Goal: Find specific page/section: Find specific page/section

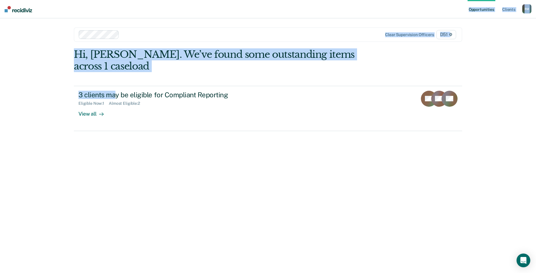
drag, startPoint x: 348, startPoint y: 10, endPoint x: 116, endPoint y: 69, distance: 238.8
click at [116, 69] on div "Opportunities Client s [PERSON_NAME] 1. [PERSON_NAME] Profile How it works Log …" at bounding box center [268, 136] width 536 height 273
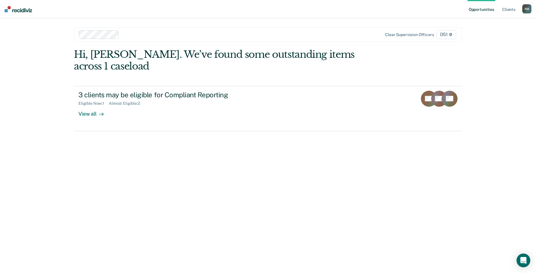
drag, startPoint x: 299, startPoint y: 245, endPoint x: 297, endPoint y: 237, distance: 8.0
click at [298, 243] on div "Hi, [PERSON_NAME]. We’ve found some outstanding items across 1 caseload 3 clien…" at bounding box center [268, 153] width 388 height 209
click at [297, 237] on div "Hi, [PERSON_NAME]. We’ve found some outstanding items across 1 caseload 3 clien…" at bounding box center [268, 153] width 388 height 209
click at [509, 8] on link "Client s" at bounding box center [508, 9] width 15 height 18
